Goal: Navigation & Orientation: Find specific page/section

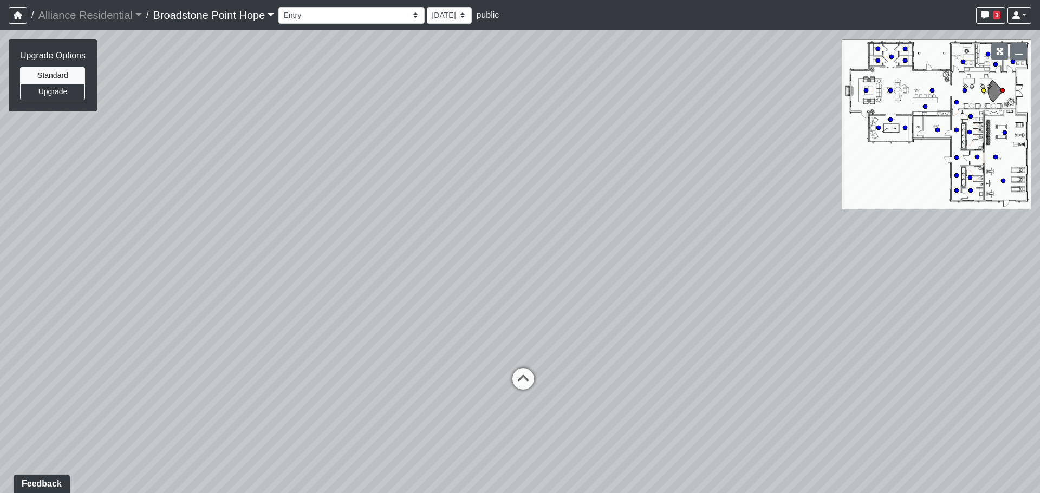
click at [528, 383] on icon at bounding box center [523, 384] width 32 height 32
click at [526, 421] on icon at bounding box center [526, 416] width 32 height 32
drag, startPoint x: 518, startPoint y: 349, endPoint x: 865, endPoint y: 288, distance: 352.9
click at [864, 288] on div "Loading... Leasing Desks 1 Loading... Breakroom 1 Loading... Leasing Office 1 L…" at bounding box center [520, 261] width 1040 height 463
click at [596, 399] on icon at bounding box center [592, 399] width 32 height 32
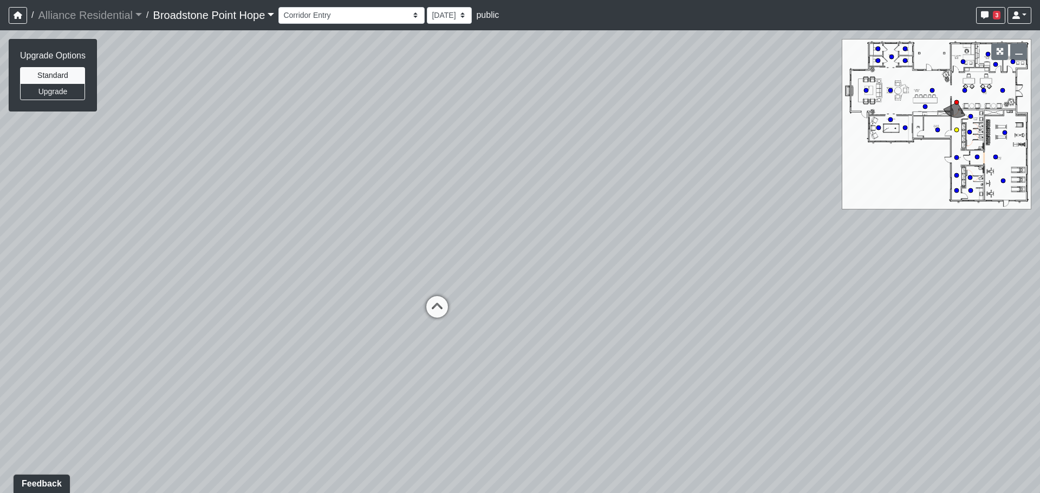
click at [435, 315] on icon at bounding box center [437, 312] width 32 height 32
drag, startPoint x: 330, startPoint y: 292, endPoint x: 969, endPoint y: 263, distance: 640.2
click at [924, 271] on div "Loading... Leasing Desks 1 Loading... Breakroom 1 Loading... Leasing Office 1 L…" at bounding box center [520, 261] width 1040 height 463
drag, startPoint x: 871, startPoint y: 265, endPoint x: 674, endPoint y: 256, distance: 197.4
click at [759, 260] on div "Loading... Leasing Desks 1 Loading... Breakroom 1 Loading... Leasing Office 1 L…" at bounding box center [520, 261] width 1040 height 463
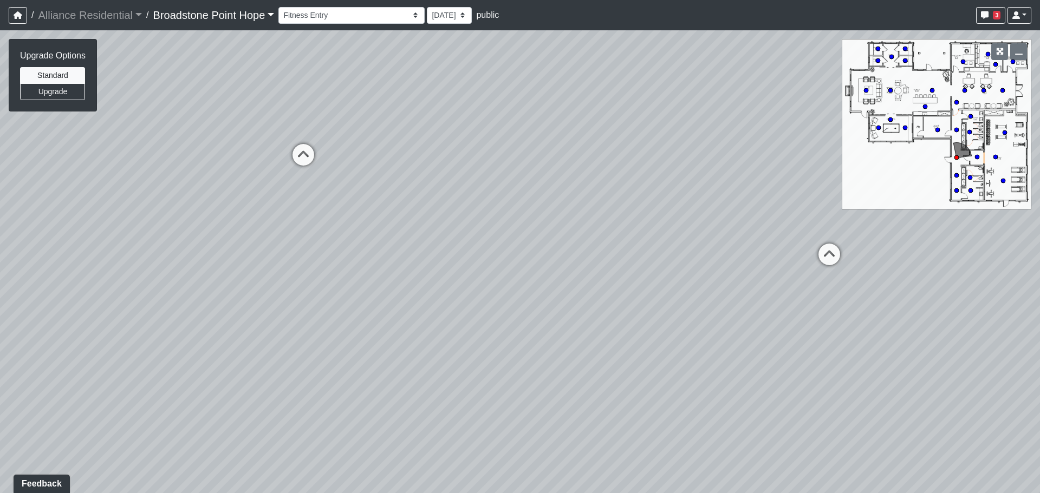
drag, startPoint x: 556, startPoint y: 261, endPoint x: 551, endPoint y: 265, distance: 6.6
click at [550, 261] on div "Loading... Leasing Desks 1 Loading... Breakroom 1 Loading... Leasing Office 1 L…" at bounding box center [520, 261] width 1040 height 463
click at [636, 206] on icon at bounding box center [639, 208] width 32 height 32
click at [644, 203] on icon at bounding box center [649, 207] width 32 height 32
select select "hTGbGzUAXcZBrUKhvt9Tr8"
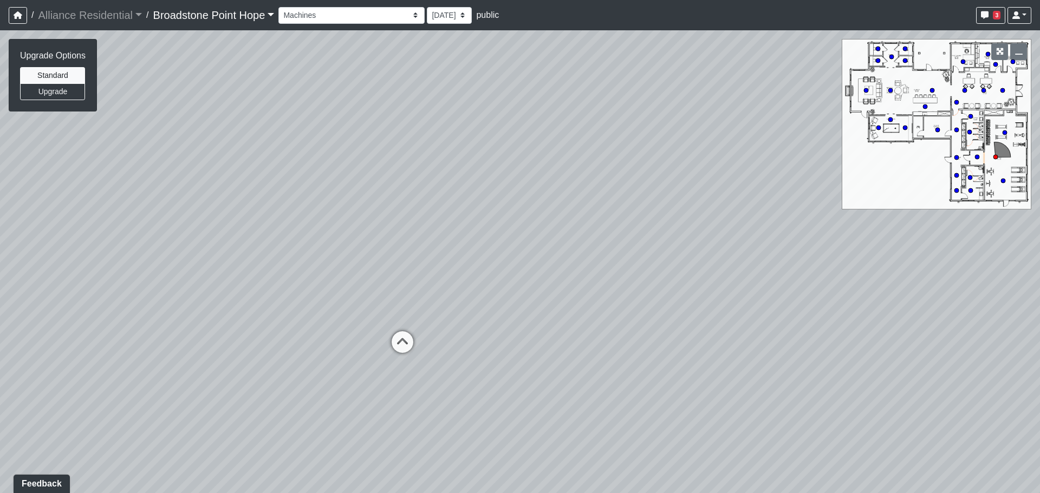
drag, startPoint x: 537, startPoint y: 122, endPoint x: 730, endPoint y: 323, distance: 278.0
click at [730, 323] on div "Loading... Leasing Desks 1 Loading... Breakroom 1 Loading... Leasing Office 1 L…" at bounding box center [520, 261] width 1040 height 463
drag, startPoint x: 945, startPoint y: 342, endPoint x: 654, endPoint y: 303, distance: 293.9
click at [654, 303] on div "Loading... Leasing Desks 1 Loading... Breakroom 1 Loading... Leasing Office 1 L…" at bounding box center [520, 261] width 1040 height 463
drag, startPoint x: 793, startPoint y: 208, endPoint x: 467, endPoint y: 229, distance: 327.2
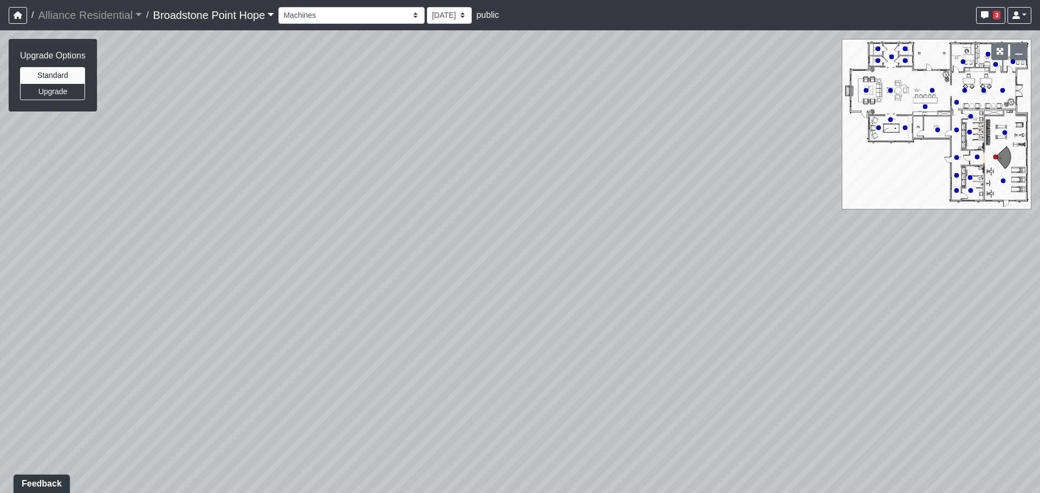
click at [467, 229] on div "Loading... Leasing Desks 1 Loading... Breakroom 1 Loading... Leasing Office 1 L…" at bounding box center [520, 261] width 1040 height 463
drag, startPoint x: 781, startPoint y: 295, endPoint x: 481, endPoint y: 288, distance: 300.6
click at [477, 291] on div "Loading... Leasing Desks 1 Loading... Breakroom 1 Loading... Leasing Office 1 L…" at bounding box center [520, 261] width 1040 height 463
drag, startPoint x: 631, startPoint y: 231, endPoint x: 1190, endPoint y: 247, distance: 559.1
click at [1039, 247] on html "/ Alliance Residential Alliance Residential Loading... / [GEOGRAPHIC_DATA] Hope…" at bounding box center [520, 246] width 1040 height 493
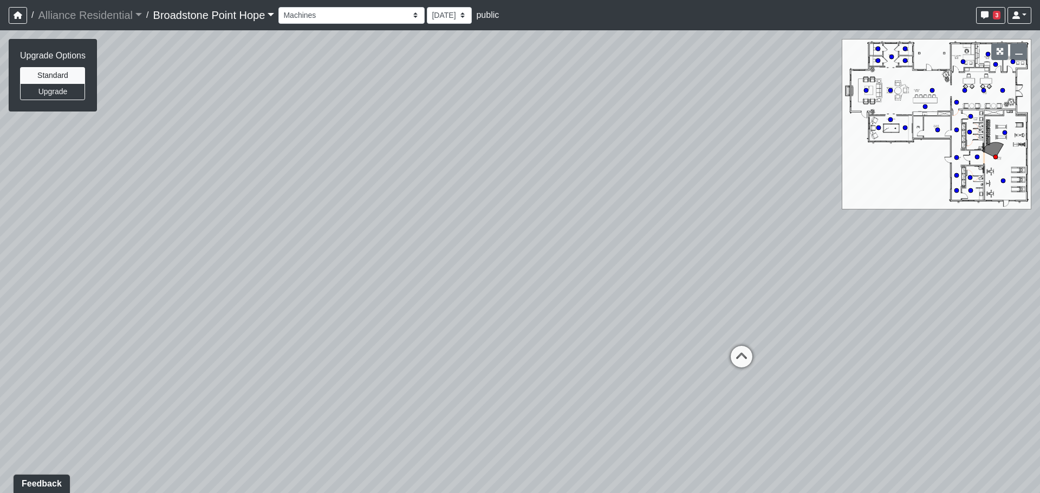
drag, startPoint x: 978, startPoint y: 255, endPoint x: 605, endPoint y: 259, distance: 372.6
click at [581, 253] on div "Loading... Leasing Desks 1 Loading... Breakroom 1 Loading... Leasing Office 1 L…" at bounding box center [520, 261] width 1040 height 463
drag, startPoint x: 877, startPoint y: 245, endPoint x: 634, endPoint y: 330, distance: 257.2
click at [634, 330] on div "Loading... Leasing Desks 1 Loading... Breakroom 1 Loading... Leasing Office 1 L…" at bounding box center [520, 261] width 1040 height 463
drag, startPoint x: 794, startPoint y: 330, endPoint x: 679, endPoint y: 407, distance: 138.9
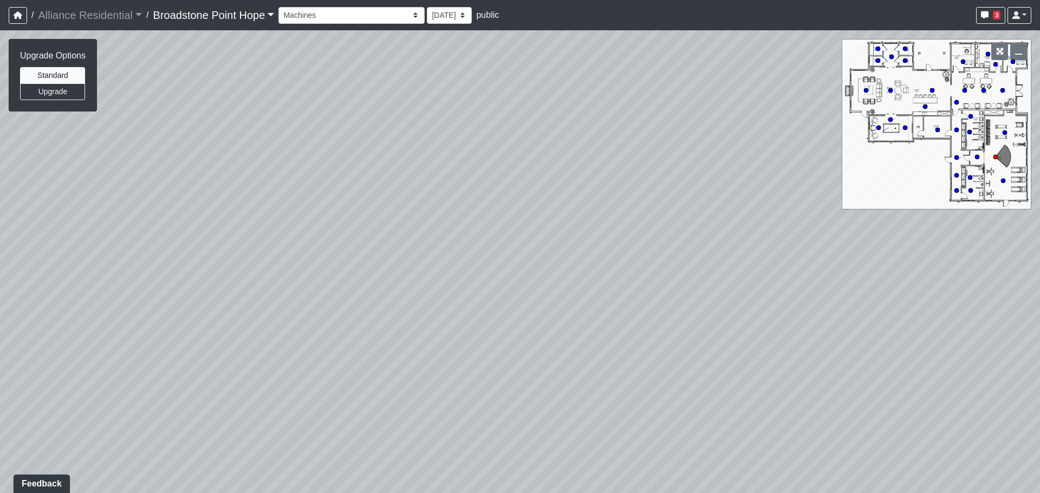
click at [679, 407] on div "Loading... Leasing Desks 1 Loading... Breakroom 1 Loading... Leasing Office 1 L…" at bounding box center [520, 261] width 1040 height 463
